Goal: Task Accomplishment & Management: Manage account settings

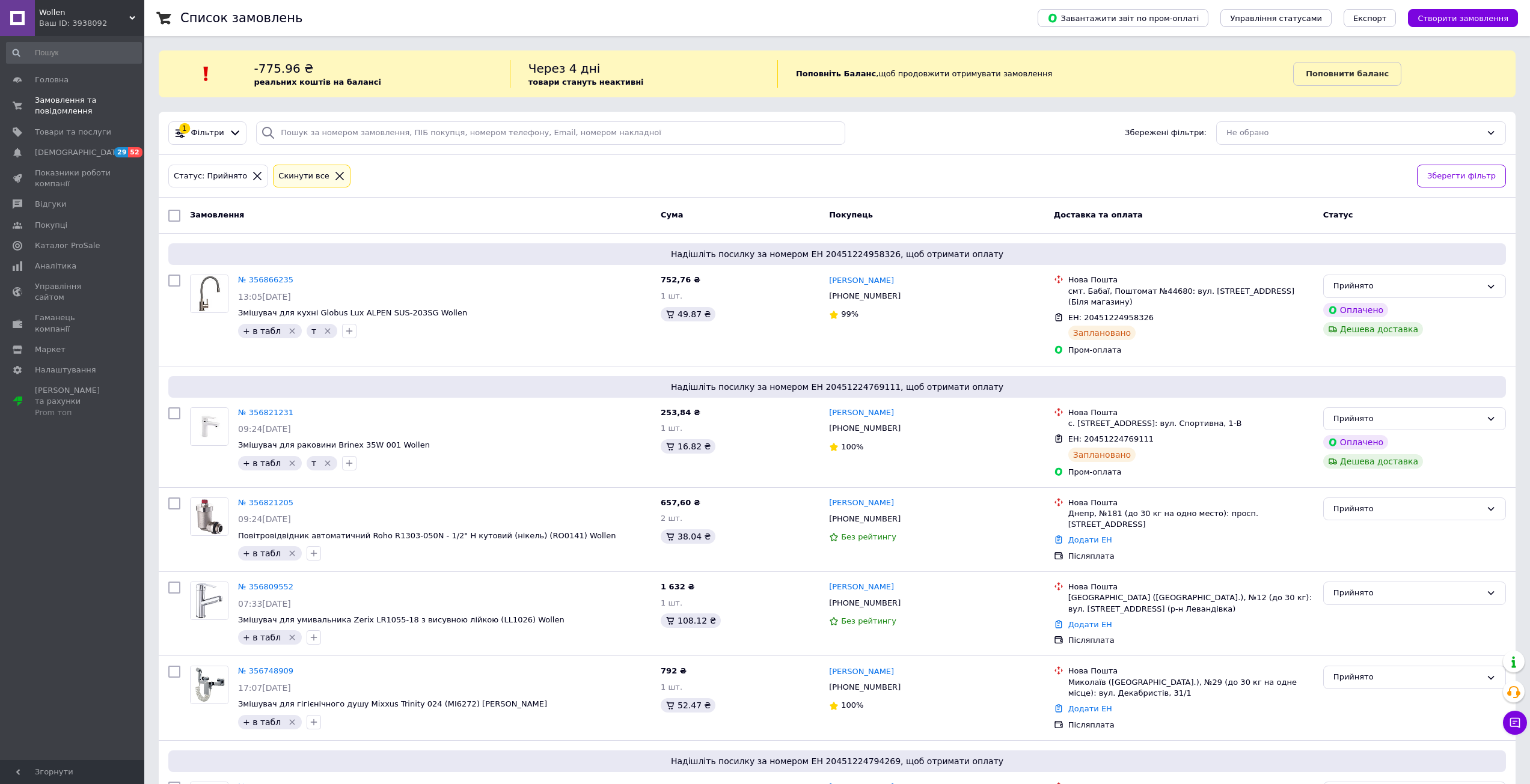
click at [74, 129] on span "Товари та послуги" at bounding box center [73, 132] width 77 height 11
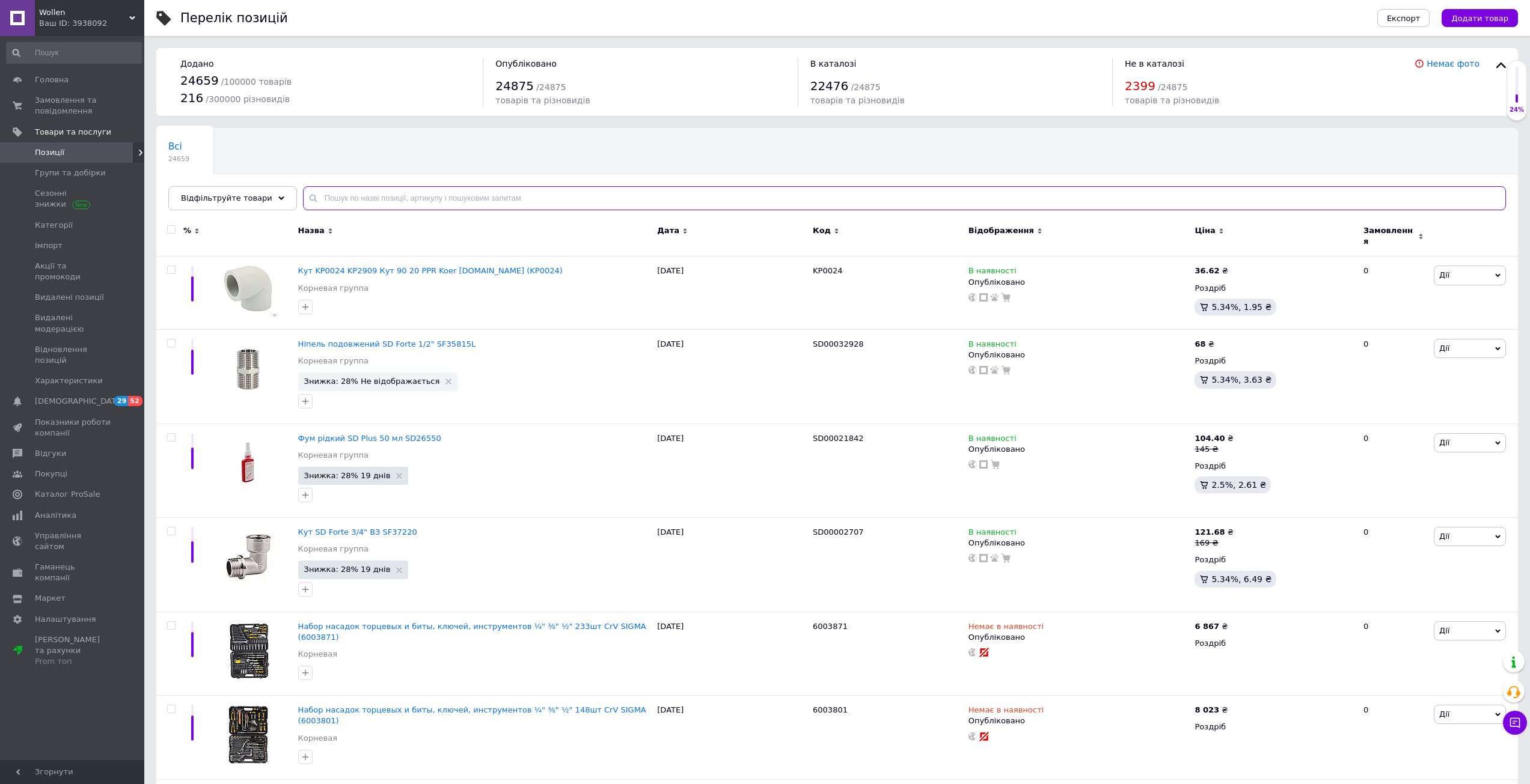
click at [365, 207] on input "text" at bounding box center [904, 198] width 1203 height 24
paste input "ZX4622"
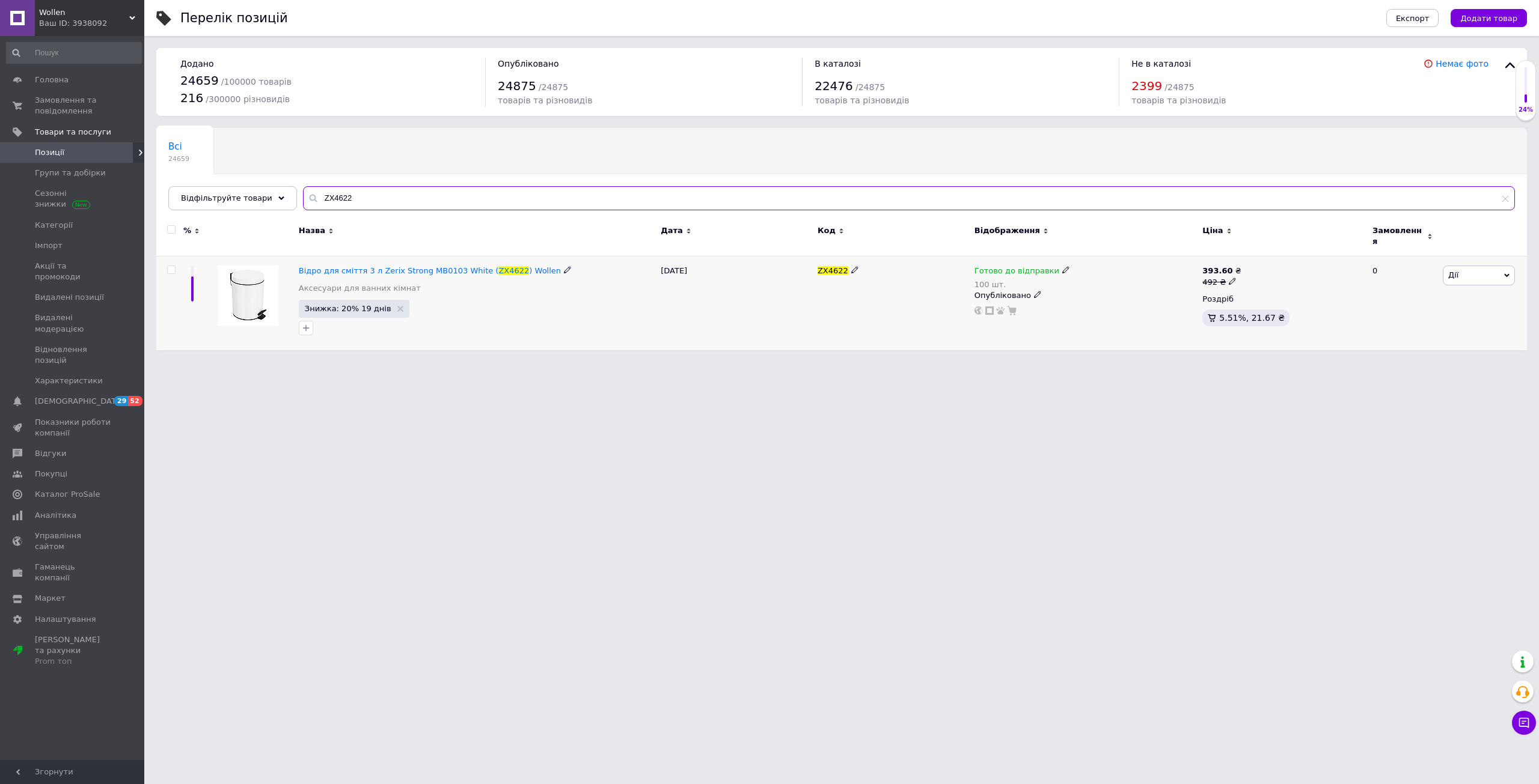
type input "ZX4622"
click at [1062, 266] on icon at bounding box center [1065, 270] width 7 height 7
click at [1097, 306] on li "Немає в наявності" at bounding box center [1127, 314] width 114 height 17
click at [1111, 296] on input "100" at bounding box center [1115, 309] width 91 height 24
type input "1"
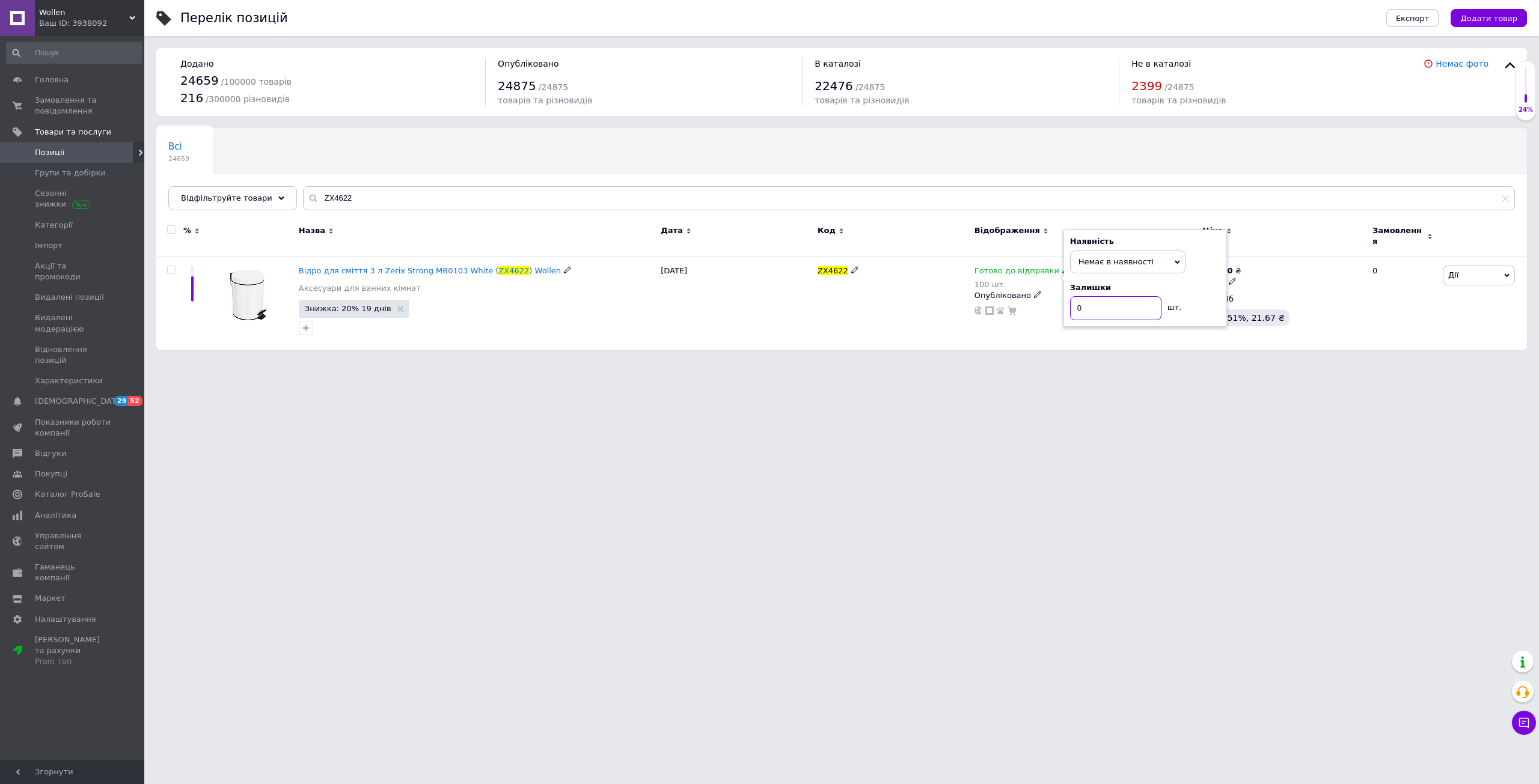
type input "0"
click at [734, 363] on html "Wollen Ваш ID: 3938092 Сайт Wollen Кабінет покупця Перевірити стан системи Стор…" at bounding box center [770, 181] width 1539 height 363
